Goal: Task Accomplishment & Management: Manage account settings

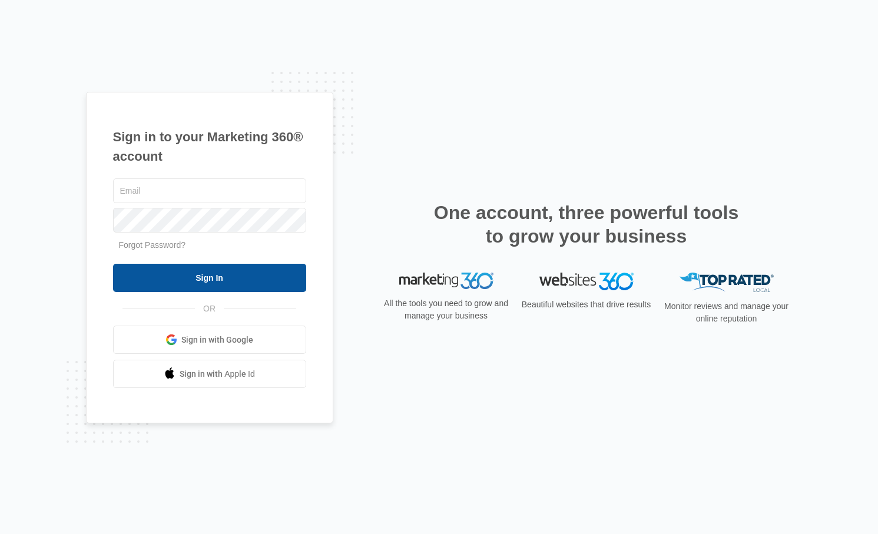
type input "Nogo_29@yahoo.com"
click at [213, 276] on input "Sign In" at bounding box center [209, 278] width 193 height 28
